Goal: Navigation & Orientation: Find specific page/section

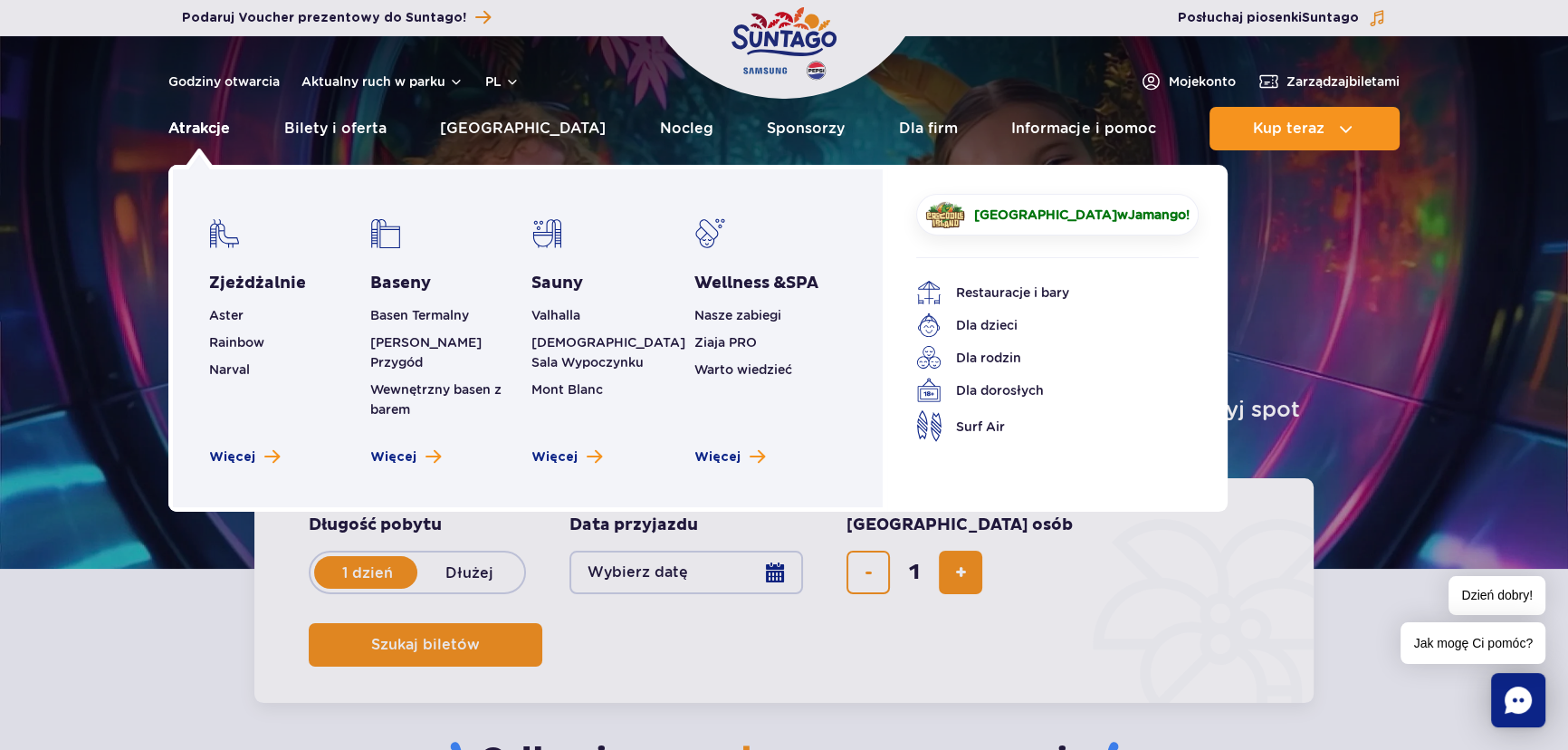
click at [198, 118] on link "Atrakcje" at bounding box center [199, 128] width 62 height 43
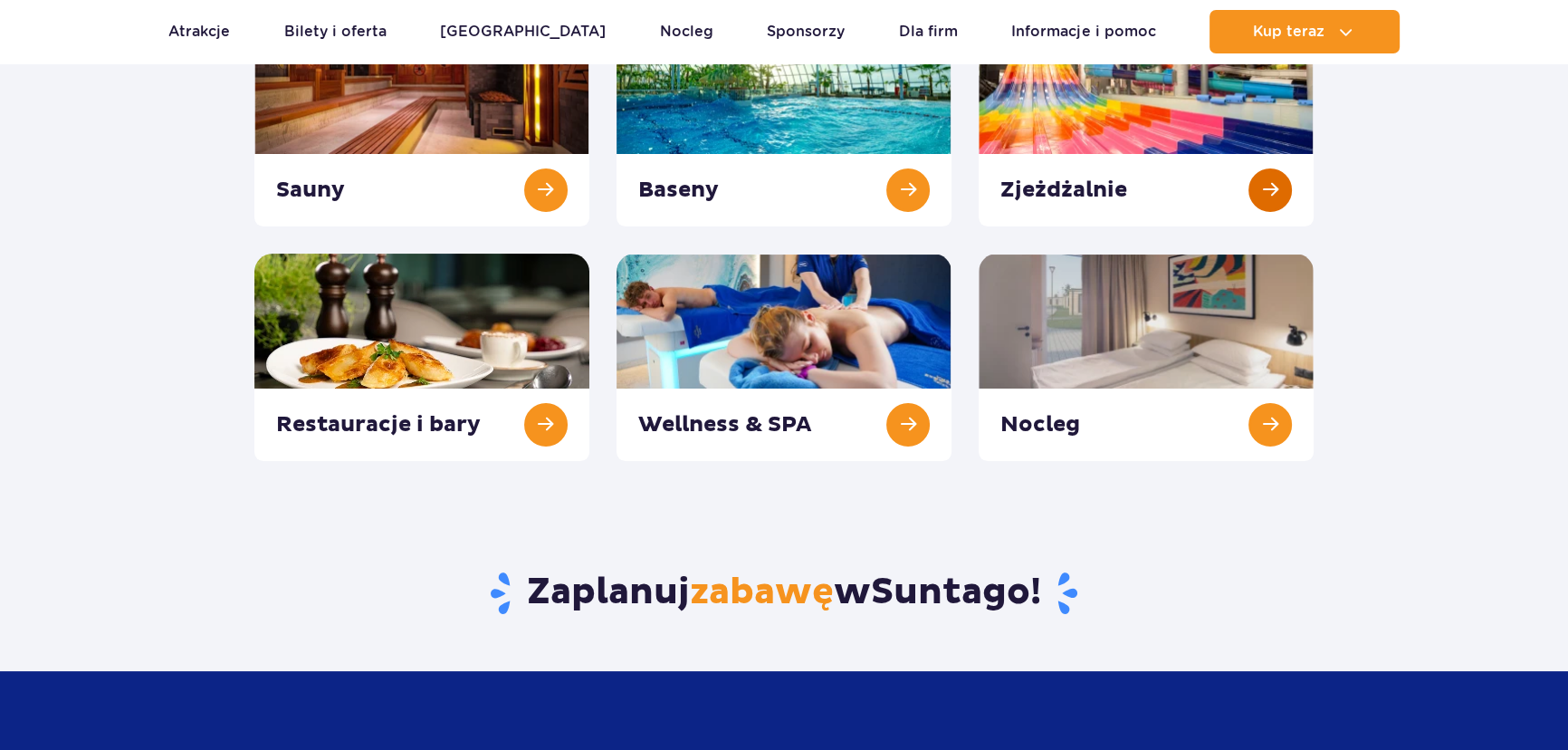
click at [1227, 110] on link at bounding box center [1145, 123] width 335 height 208
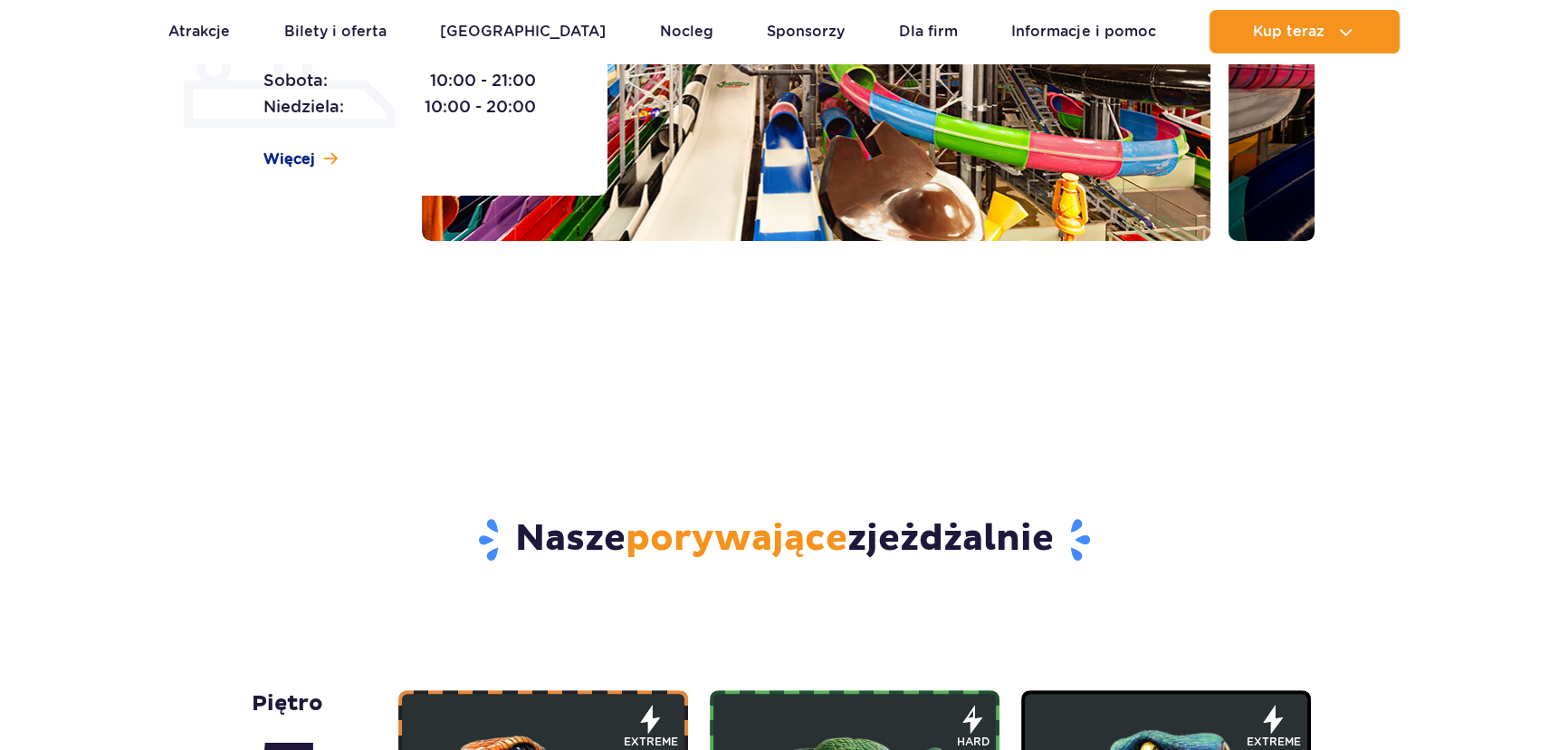
scroll to position [783, 0]
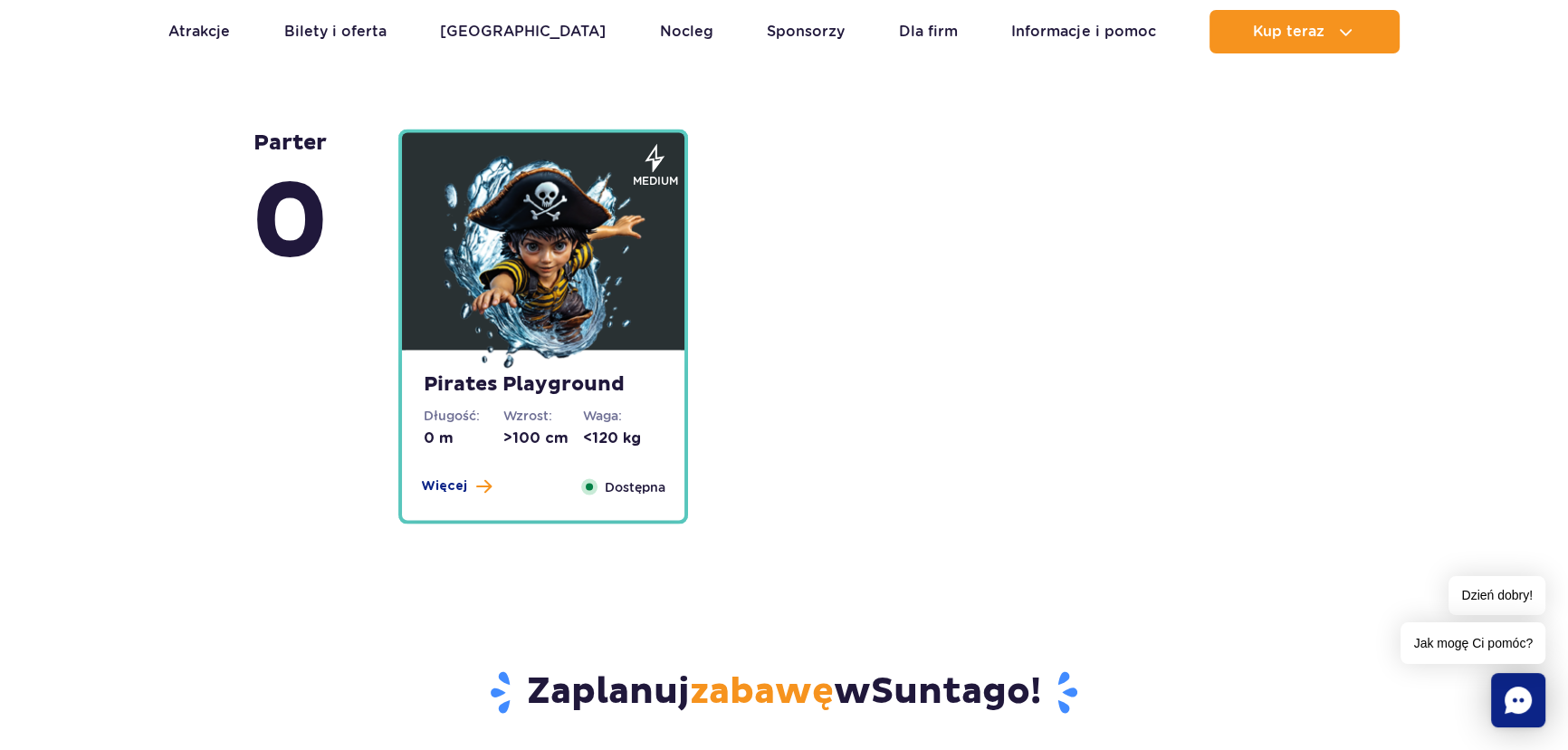
click at [483, 388] on strong "Pirates Playground" at bounding box center [543, 385] width 239 height 25
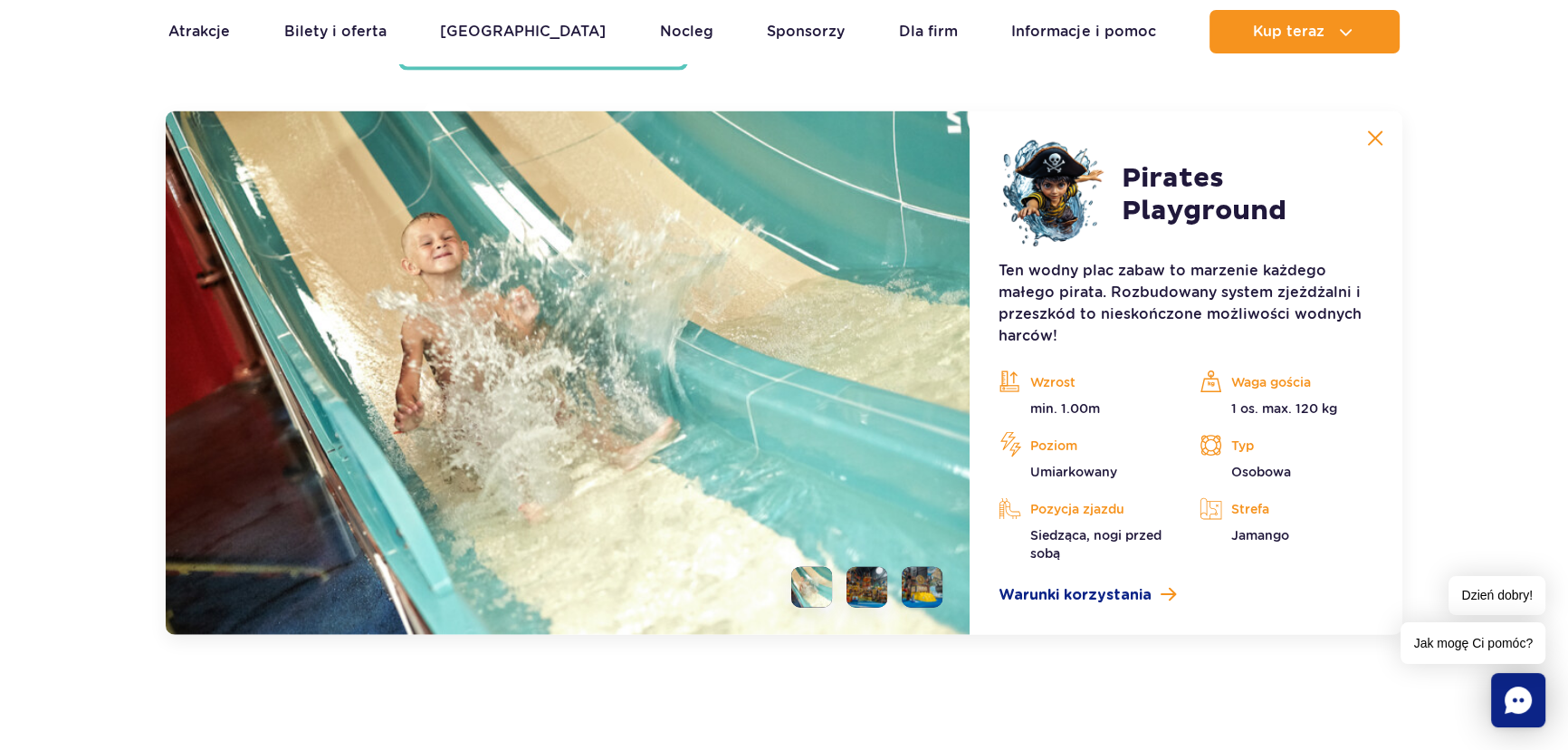
scroll to position [4901, 0]
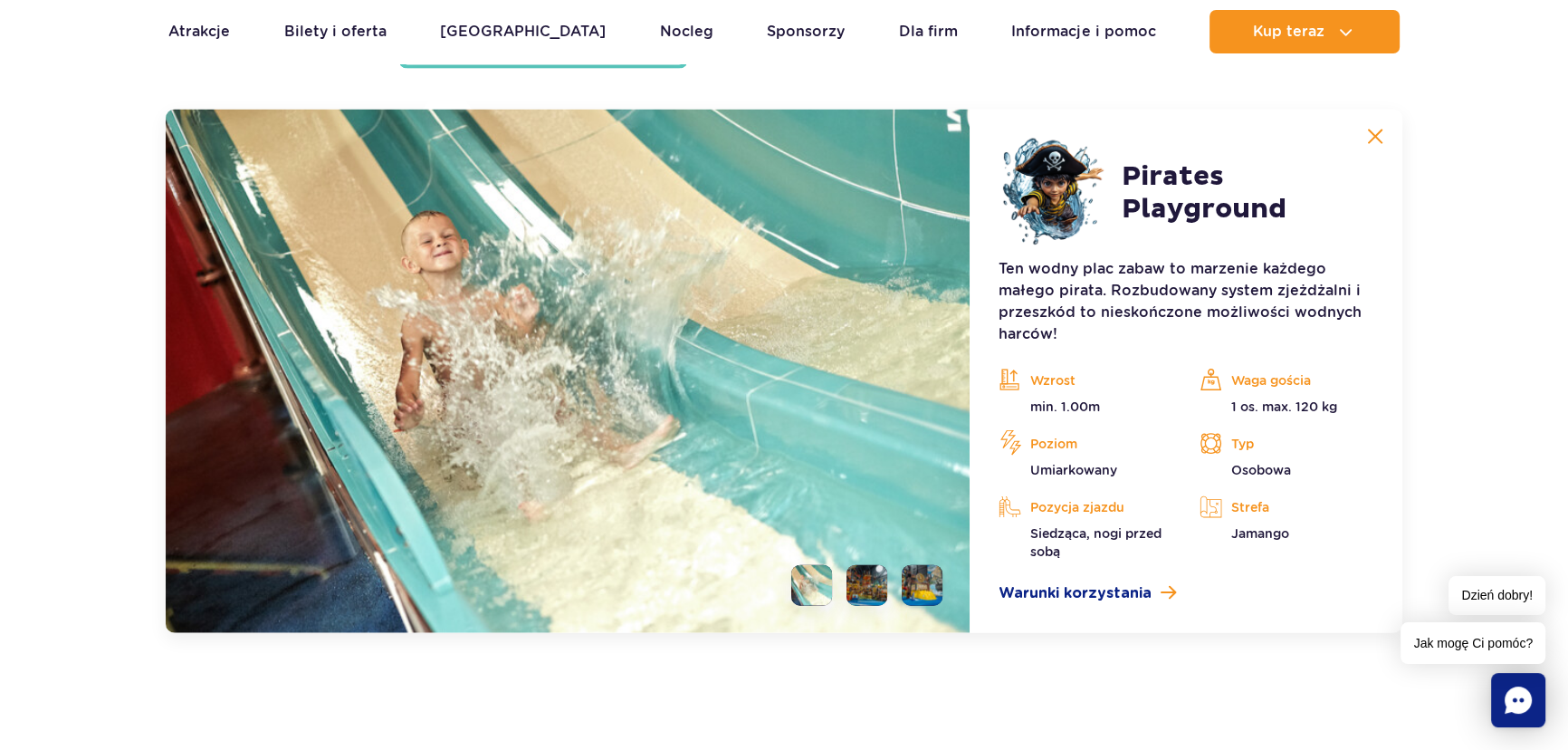
click at [1376, 134] on img at bounding box center [1375, 136] width 16 height 16
